Goal: Task Accomplishment & Management: Manage account settings

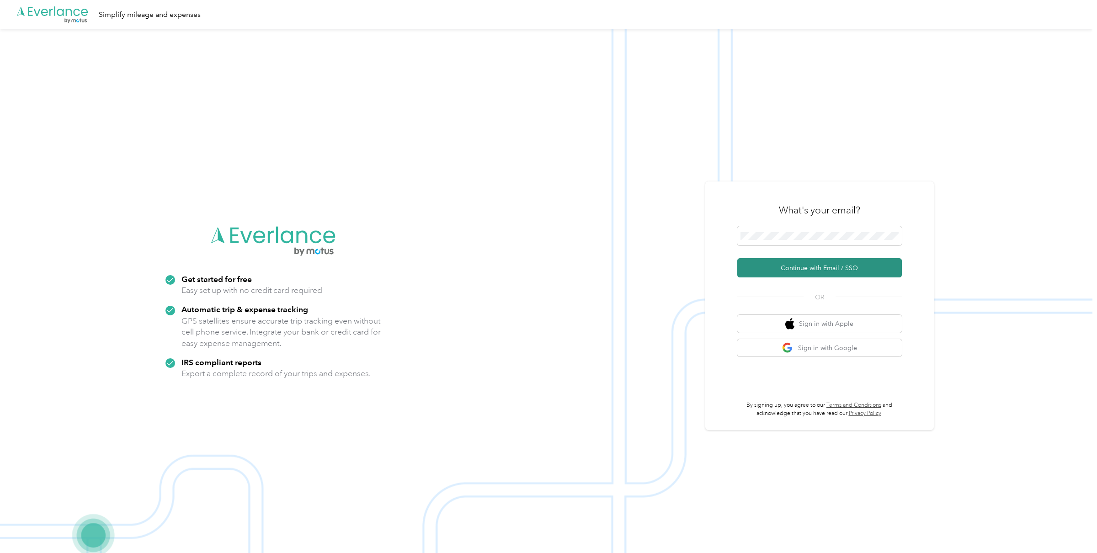
click at [796, 265] on button "Continue with Email / SSO" at bounding box center [819, 267] width 165 height 19
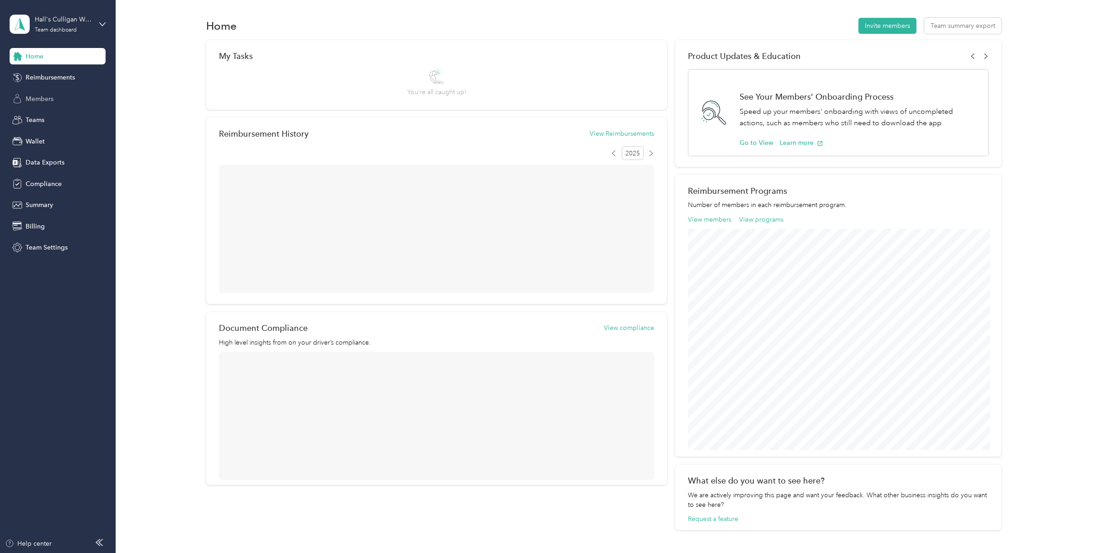
click at [51, 95] on span "Members" at bounding box center [40, 99] width 28 height 10
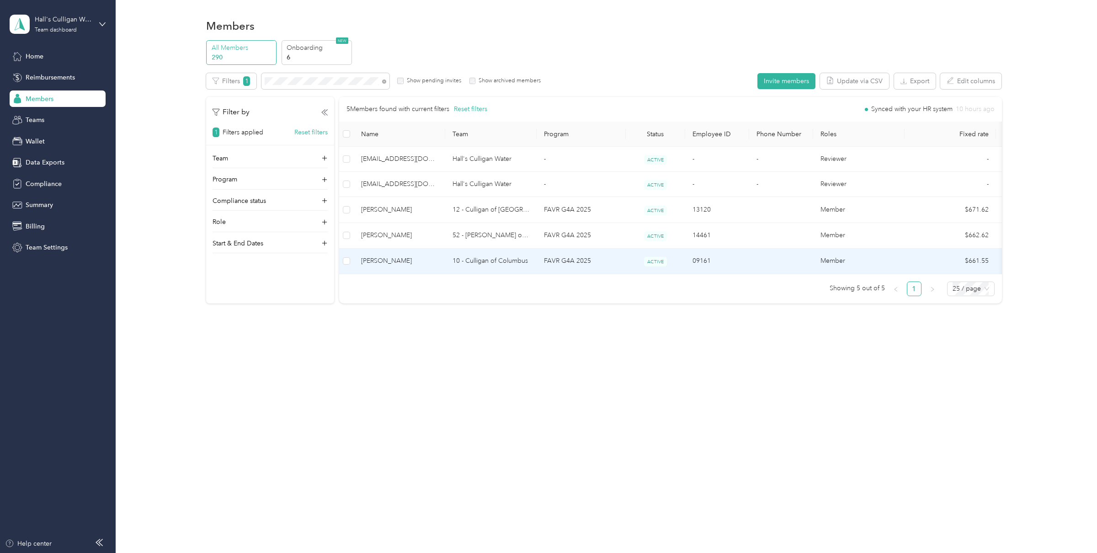
click at [377, 258] on span "Robert Werner" at bounding box center [399, 261] width 77 height 10
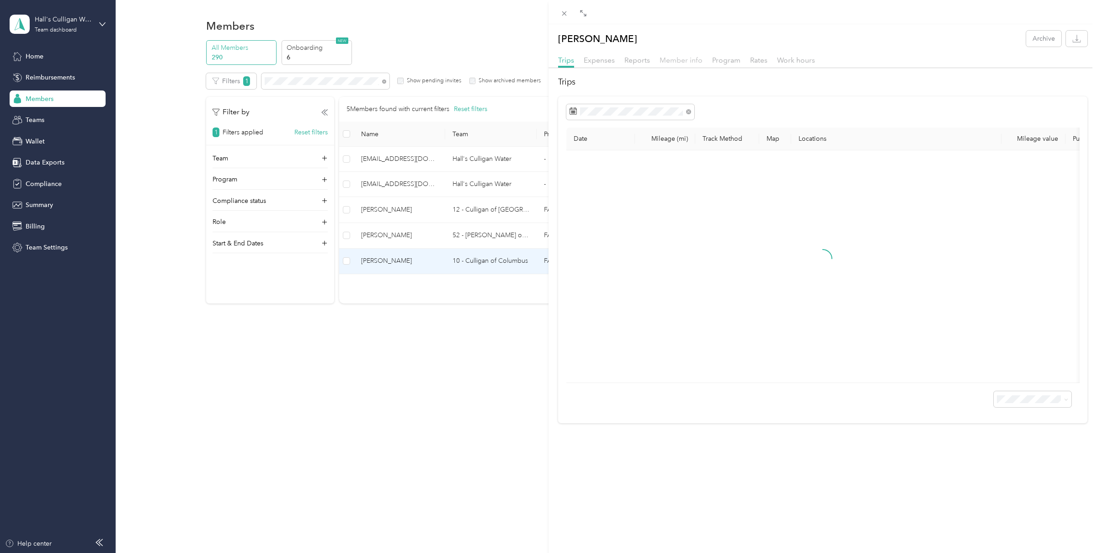
click at [695, 63] on span "Member info" at bounding box center [681, 60] width 43 height 9
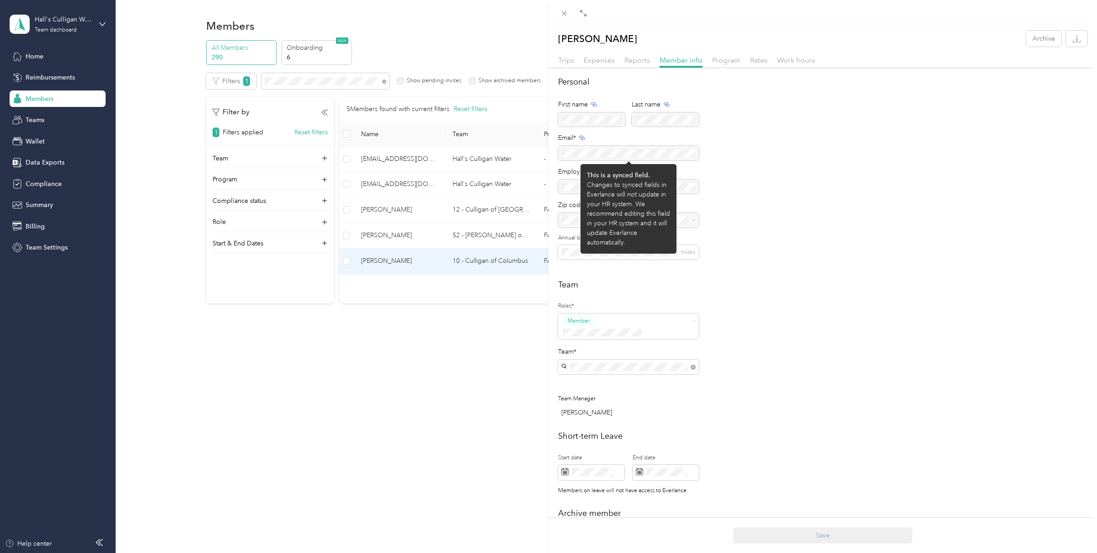
click at [617, 152] on div at bounding box center [628, 153] width 141 height 15
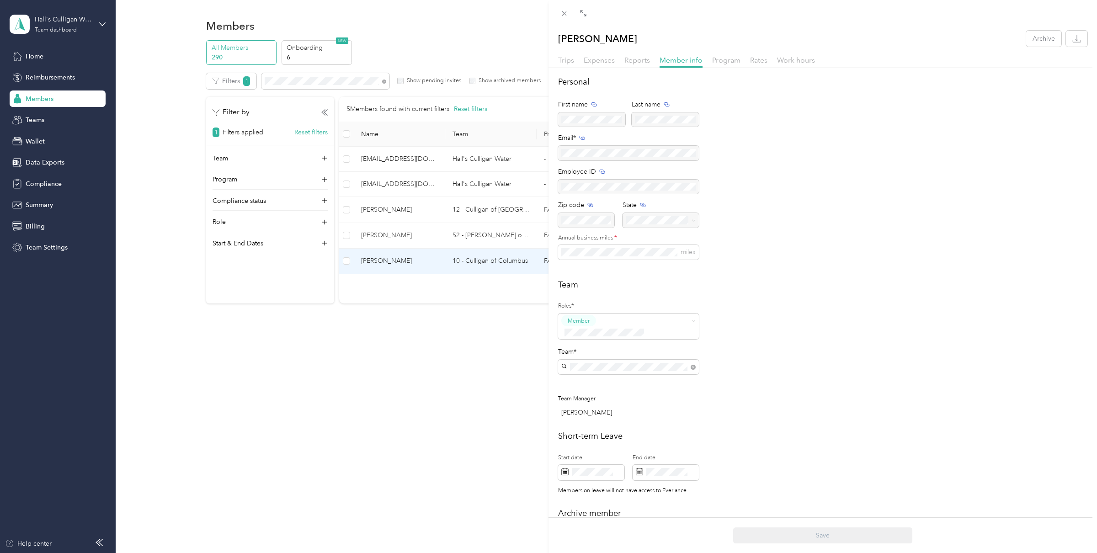
click at [70, 20] on div "Robert Werner Archive Trips Expenses Reports Member info Program Rates Work hou…" at bounding box center [548, 276] width 1097 height 553
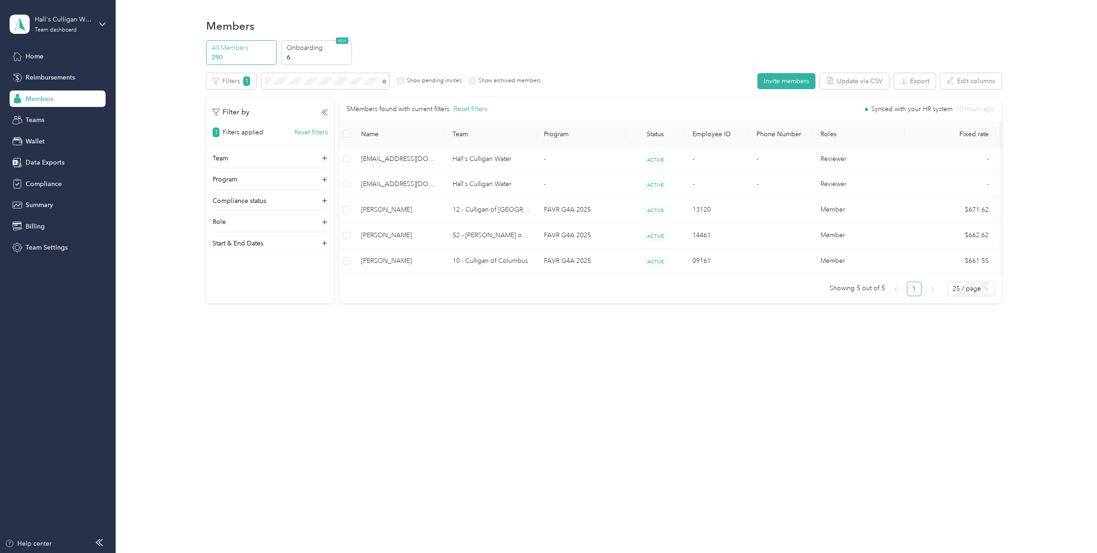
click at [58, 23] on div at bounding box center [548, 276] width 1097 height 553
click at [43, 27] on div "Team dashboard" at bounding box center [56, 29] width 42 height 5
click at [48, 98] on div "Personal dashboard" at bounding box center [47, 96] width 58 height 10
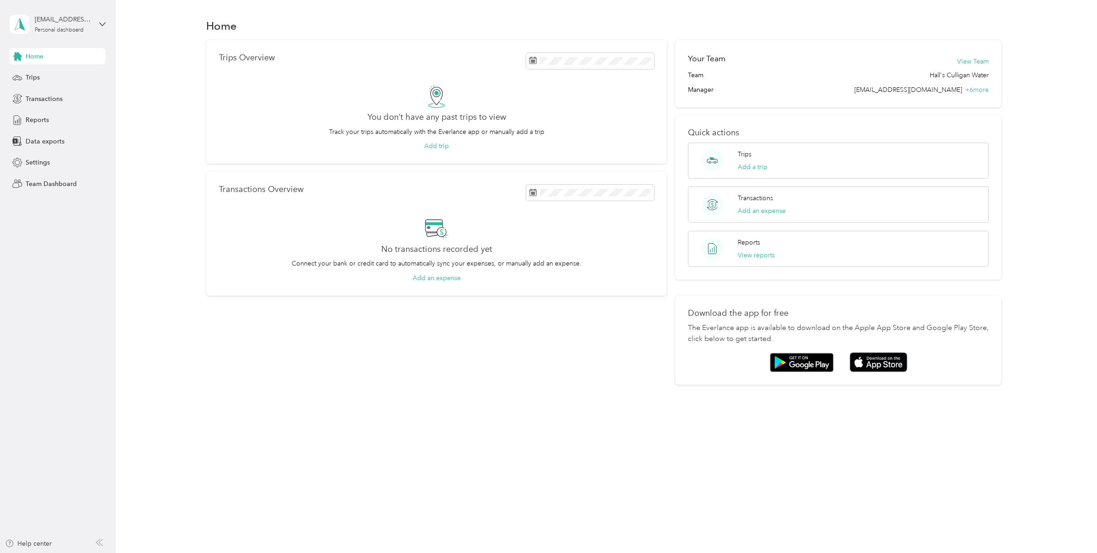
click at [152, 137] on div "Trips Overview You don’t have any past trips to view Track your trips automatic…" at bounding box center [604, 212] width 954 height 345
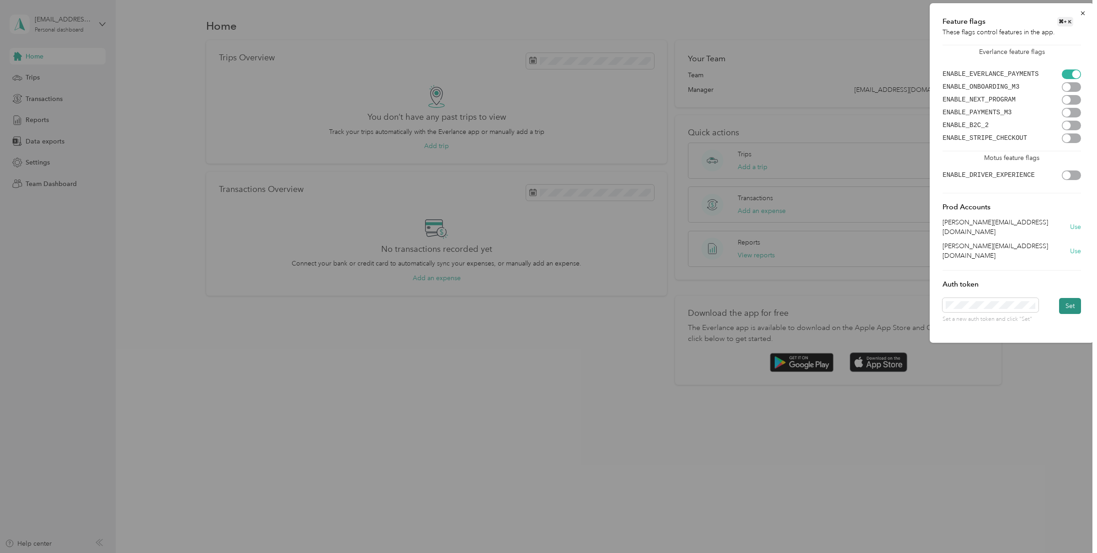
click at [1064, 298] on button "Set" at bounding box center [1070, 306] width 22 height 16
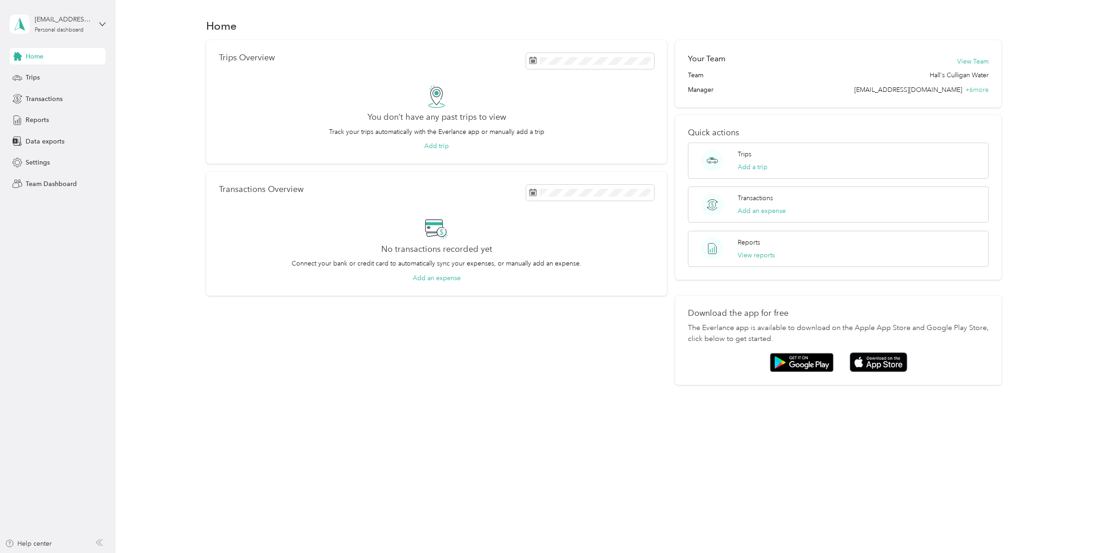
click at [156, 146] on div "Trips Overview You don’t have any past trips to view Track your trips automatic…" at bounding box center [604, 212] width 954 height 345
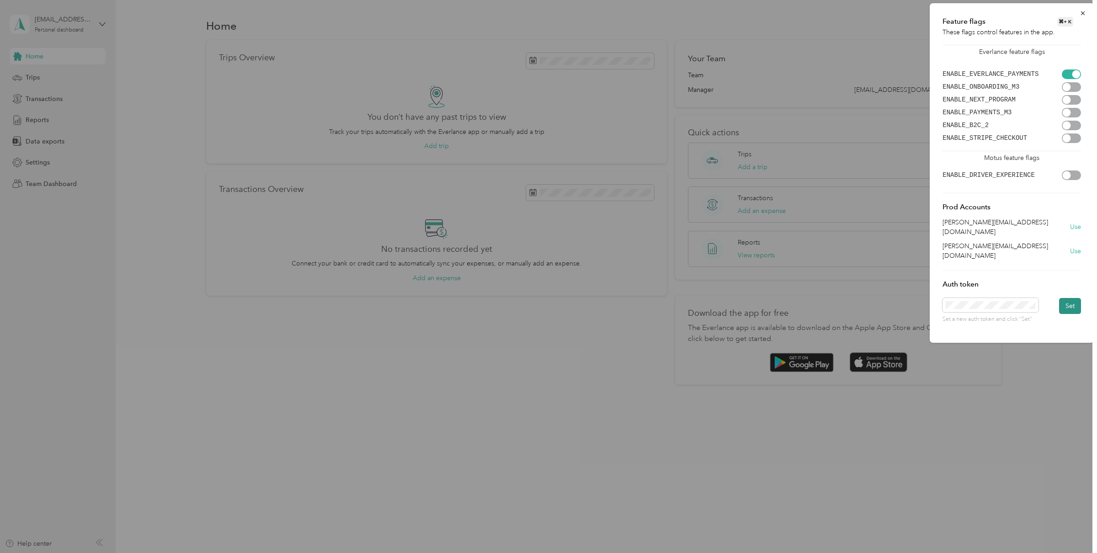
click at [1075, 298] on button "Set" at bounding box center [1070, 306] width 22 height 16
